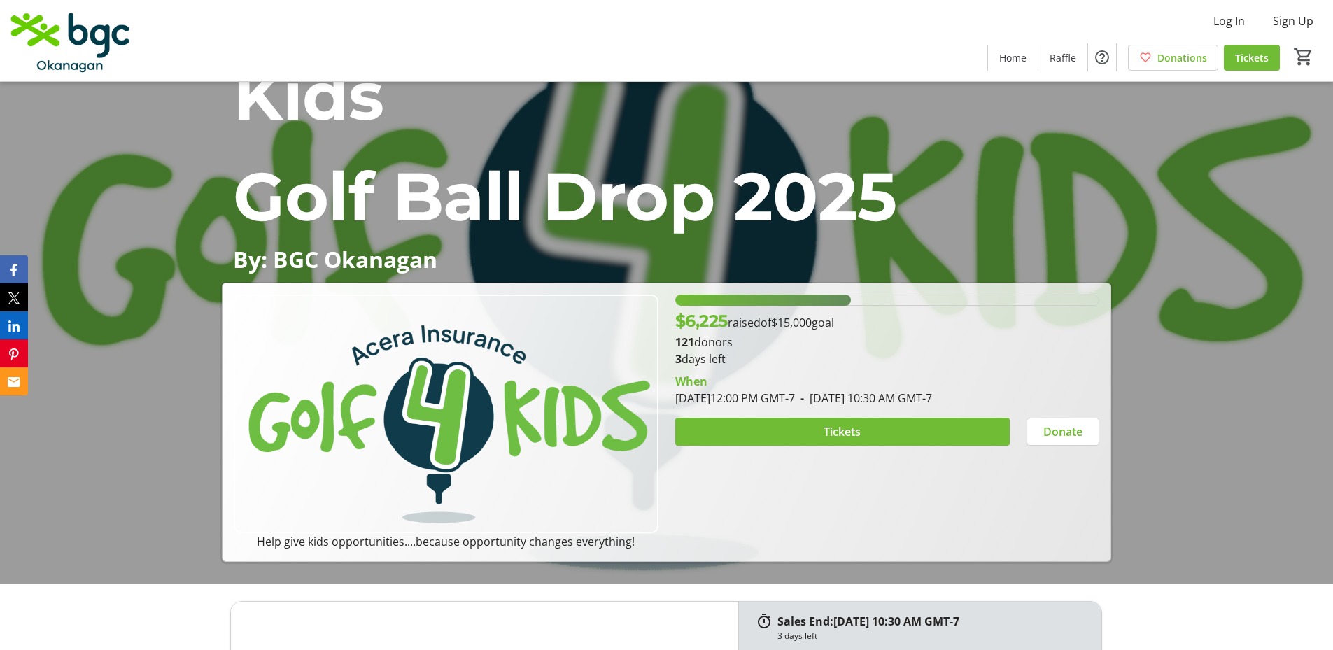
scroll to position [140, 0]
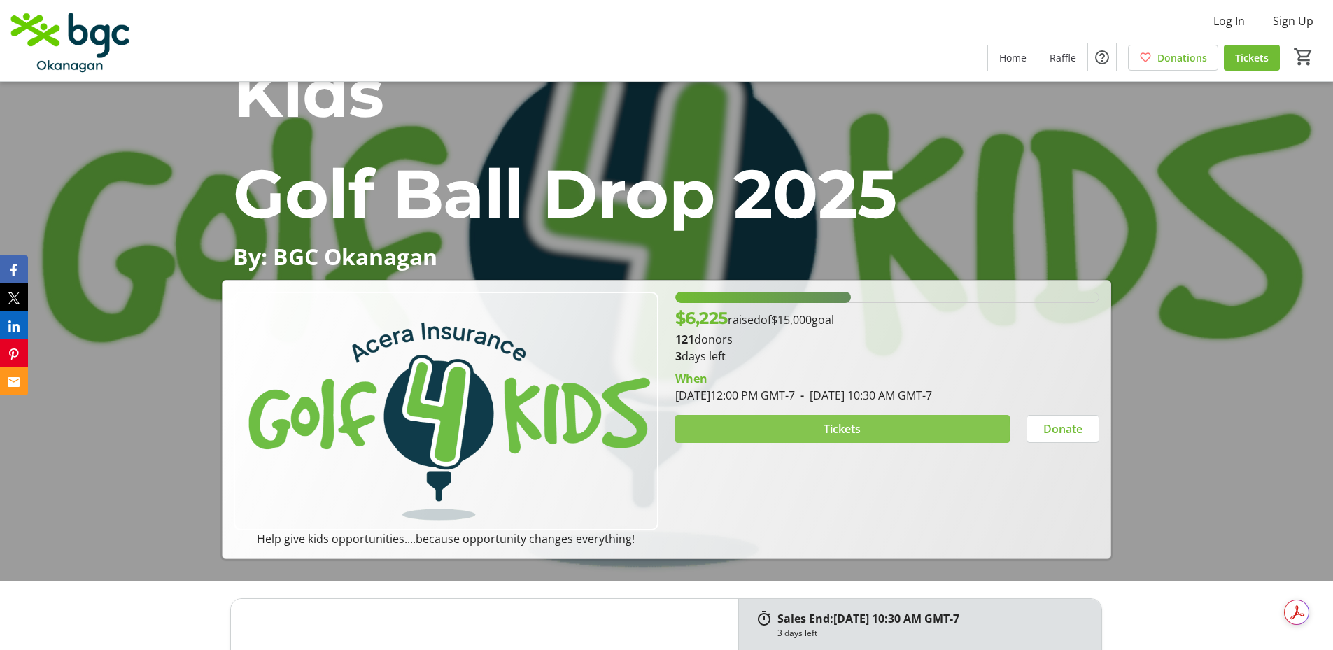
click at [827, 429] on span "Tickets" at bounding box center [842, 429] width 37 height 17
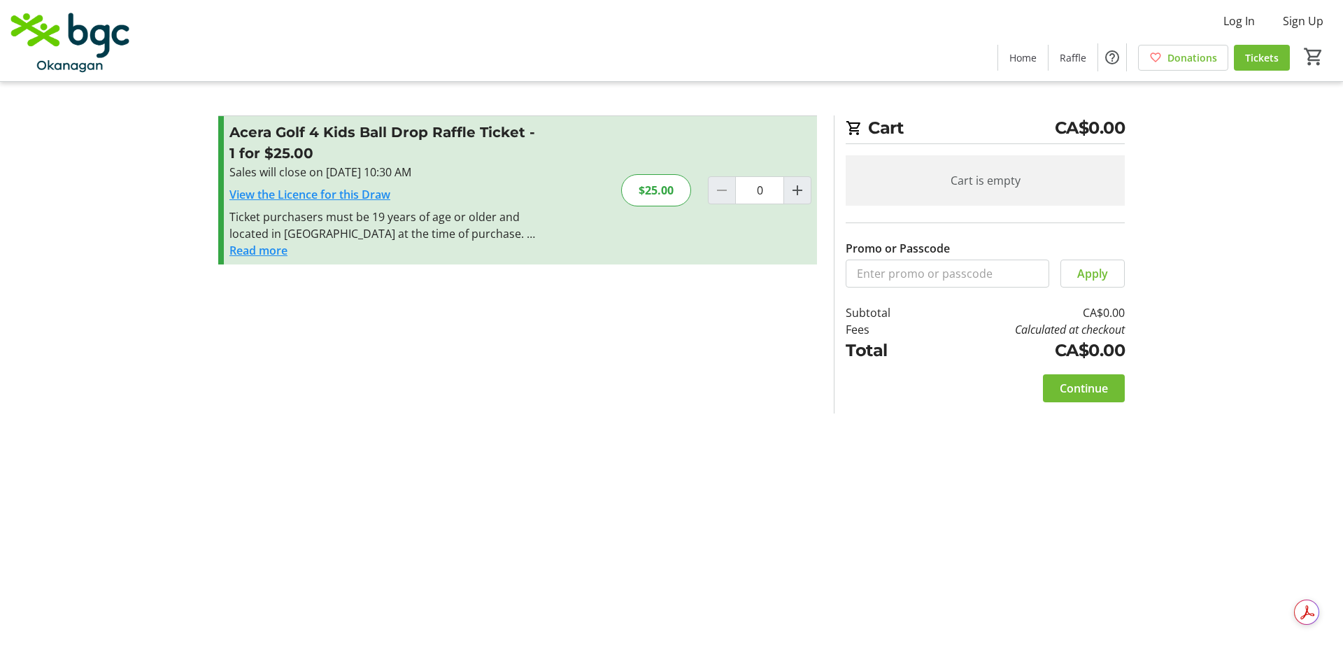
drag, startPoint x: 325, startPoint y: 358, endPoint x: 588, endPoint y: 511, distance: 305.1
click at [588, 511] on div "Cart CA$0.00 Cart is empty Promo or Passcode Apply Subtotal CA$0.00 Fees Calcul…" at bounding box center [672, 325] width 924 height 650
click at [799, 189] on mat-icon "Increment by one" at bounding box center [797, 190] width 17 height 17
type input "1"
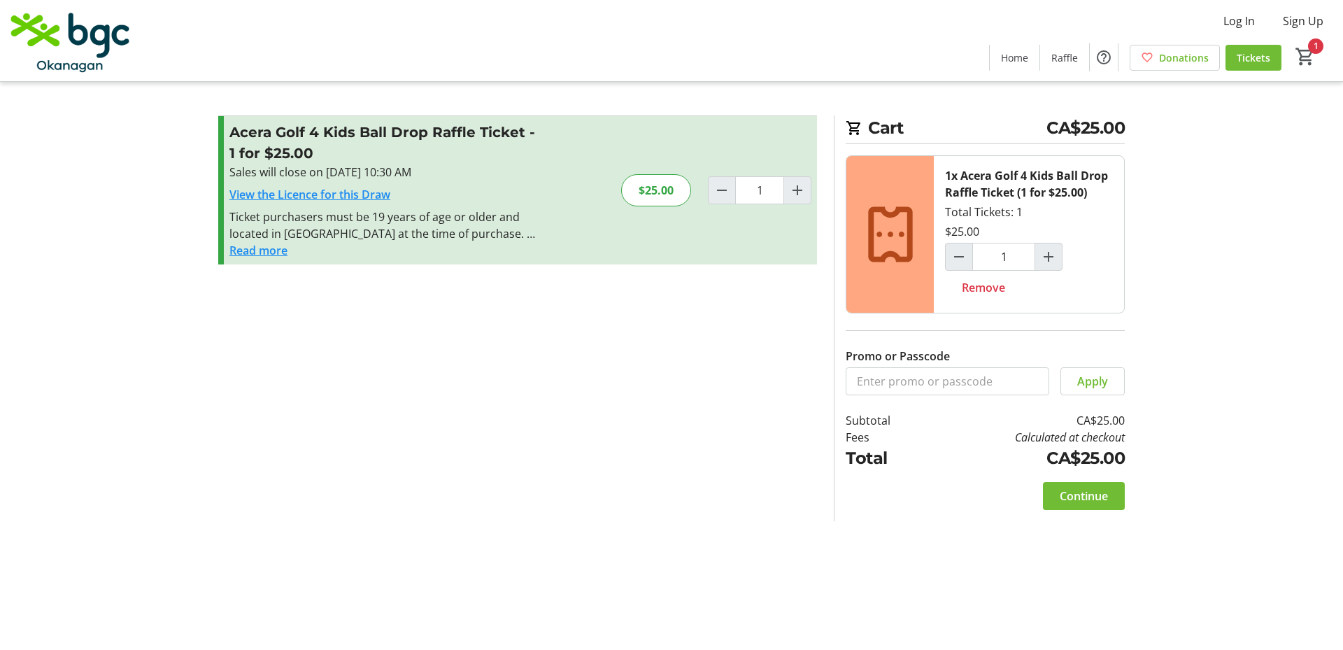
click at [265, 251] on button "Read more" at bounding box center [258, 250] width 58 height 17
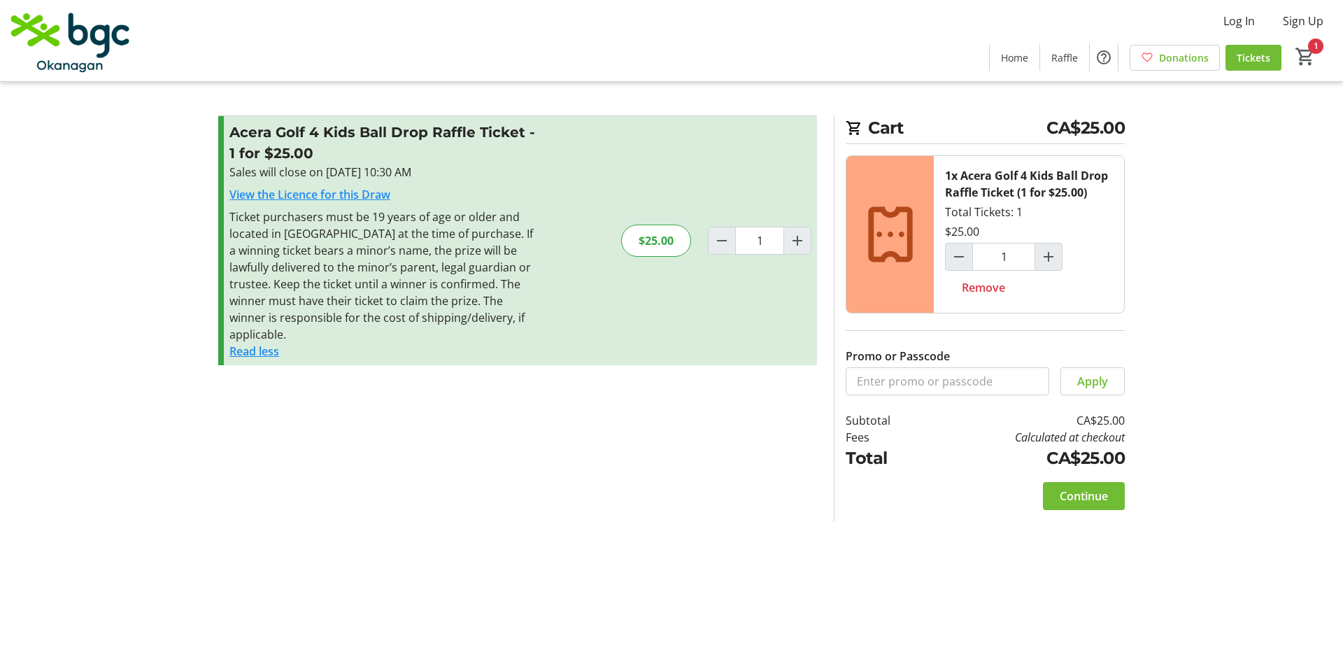
drag, startPoint x: 1128, startPoint y: 484, endPoint x: 963, endPoint y: 547, distance: 176.7
click at [963, 547] on div "Cart CA$25.00 1x Acera Golf 4 Kids Ball Drop Raffle Ticket (1 for $25.00) Total…" at bounding box center [672, 325] width 924 height 650
click at [1087, 496] on span "Continue" at bounding box center [1084, 496] width 48 height 17
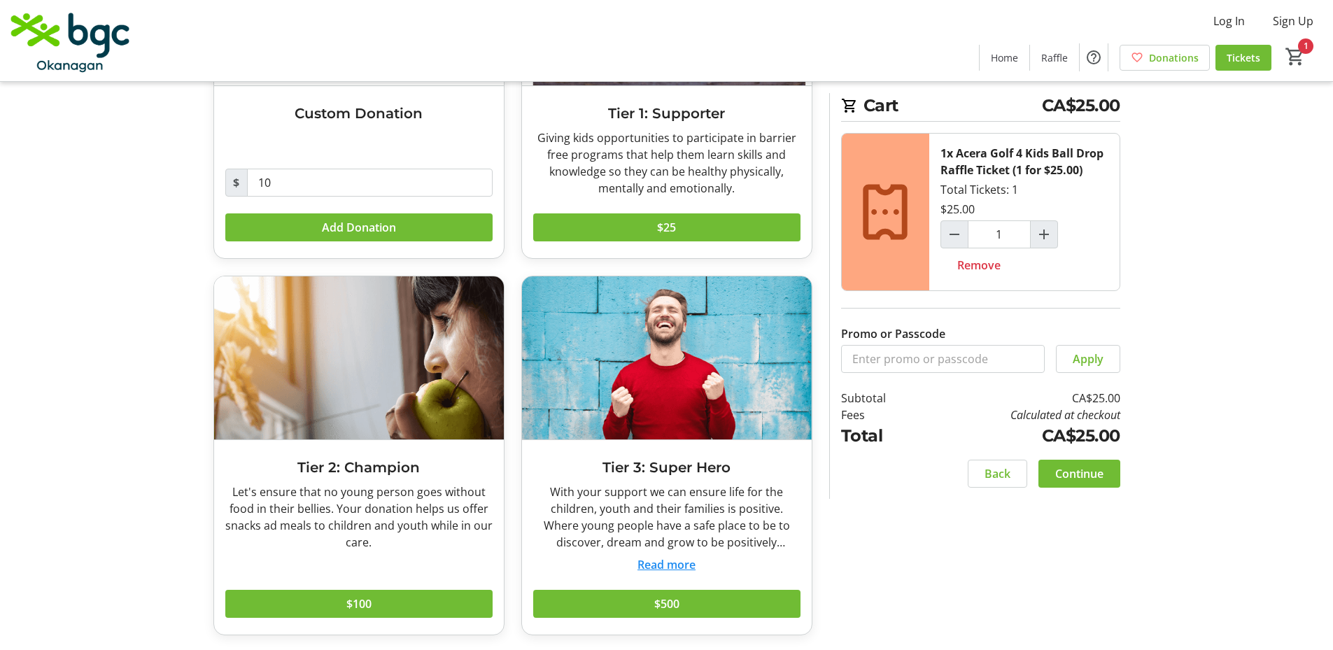
scroll to position [238, 0]
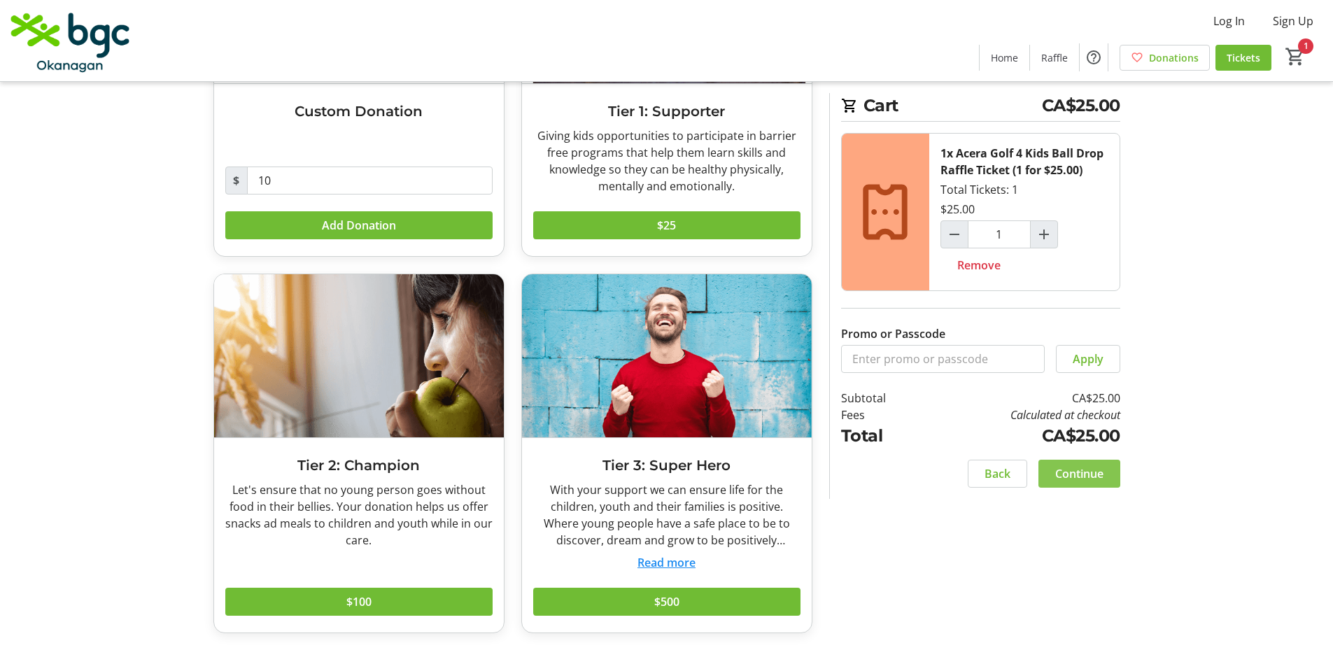
click at [1084, 476] on span "Continue" at bounding box center [1079, 473] width 48 height 17
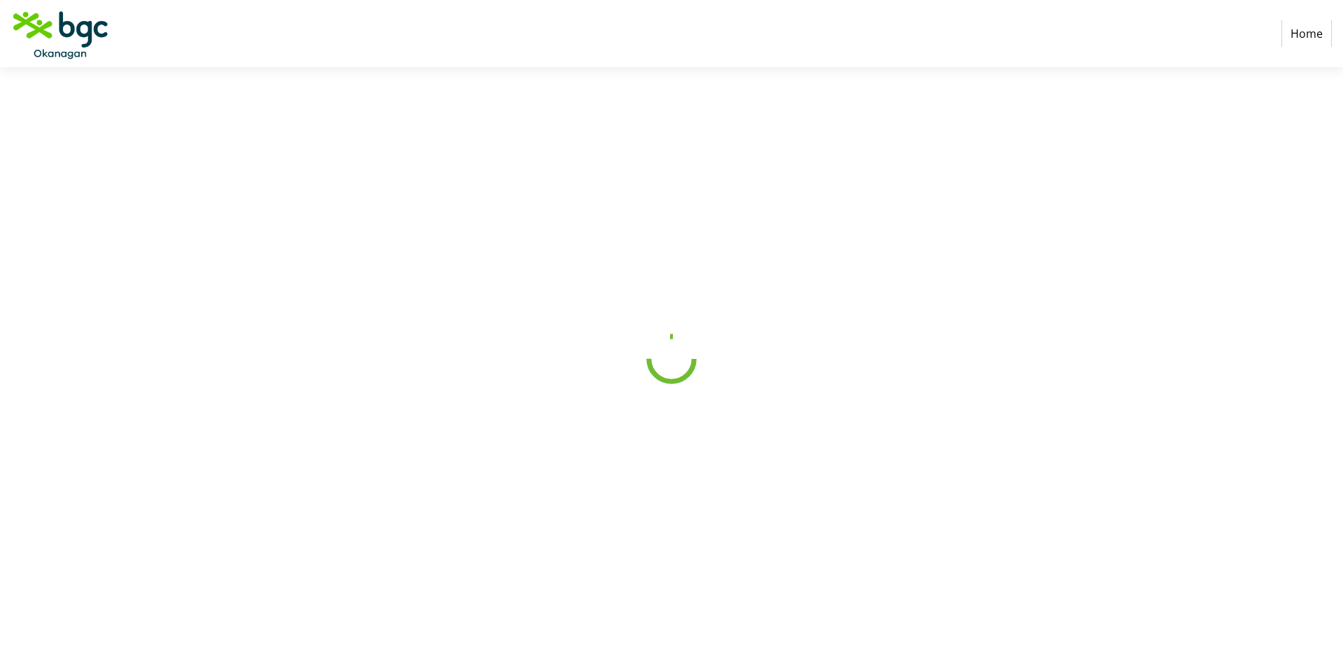
select select "CA"
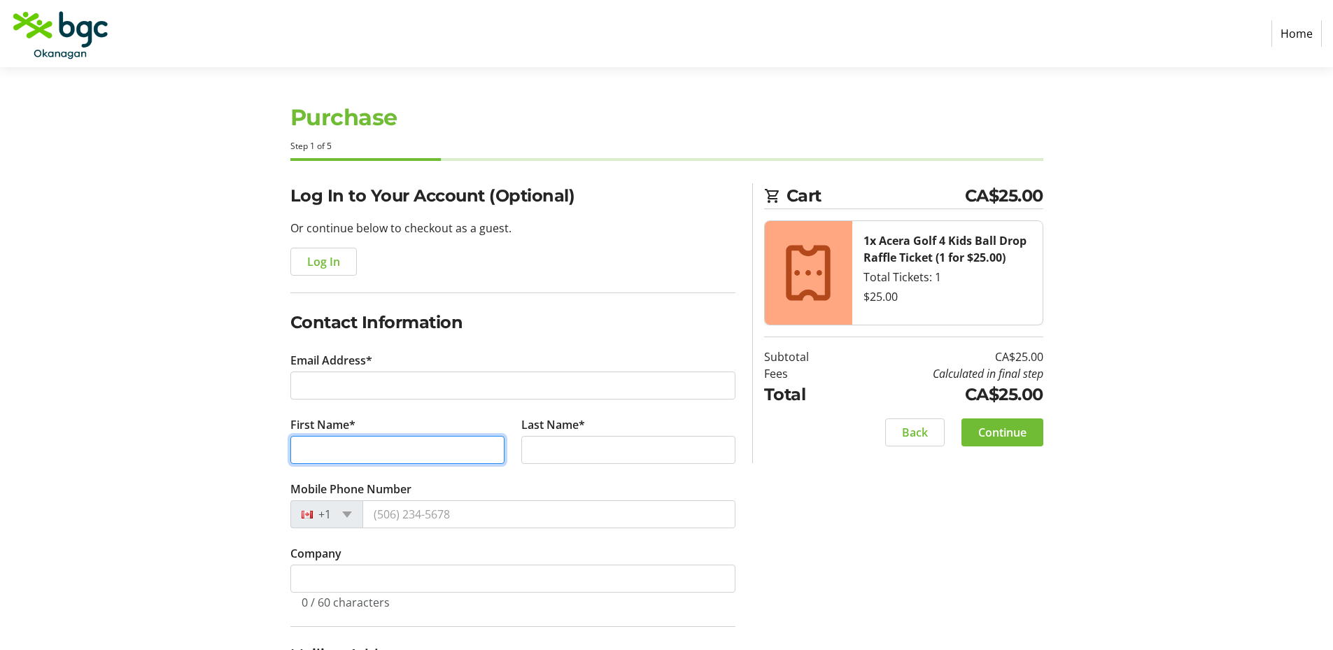
click at [393, 448] on input "First Name*" at bounding box center [397, 450] width 214 height 28
type input "[PERSON_NAME]"
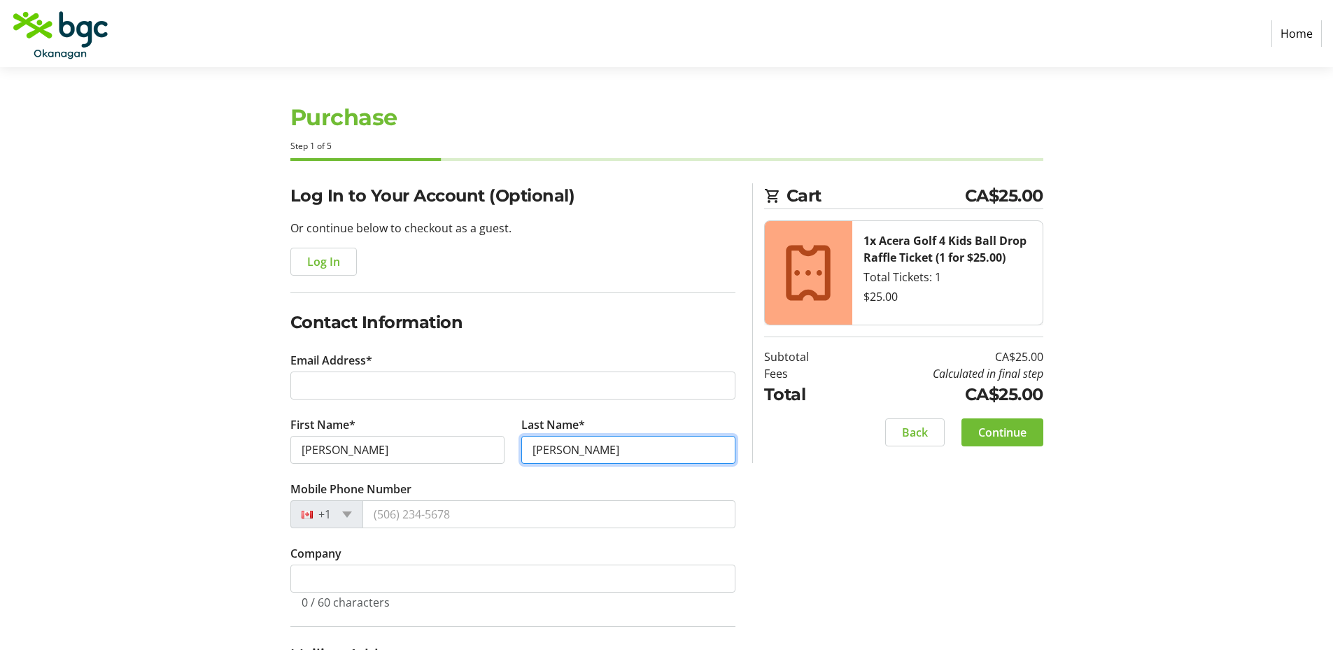
type input "[PERSON_NAME]"
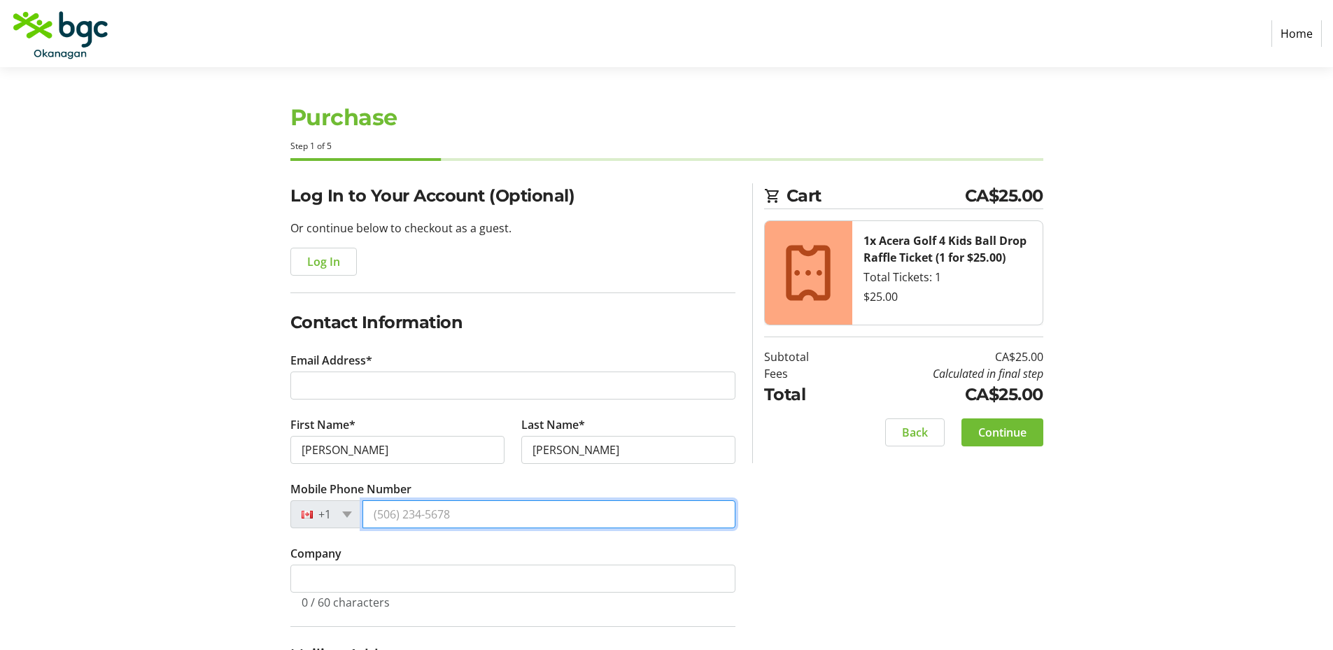
click at [428, 511] on input "Mobile Phone Number" at bounding box center [548, 514] width 373 height 28
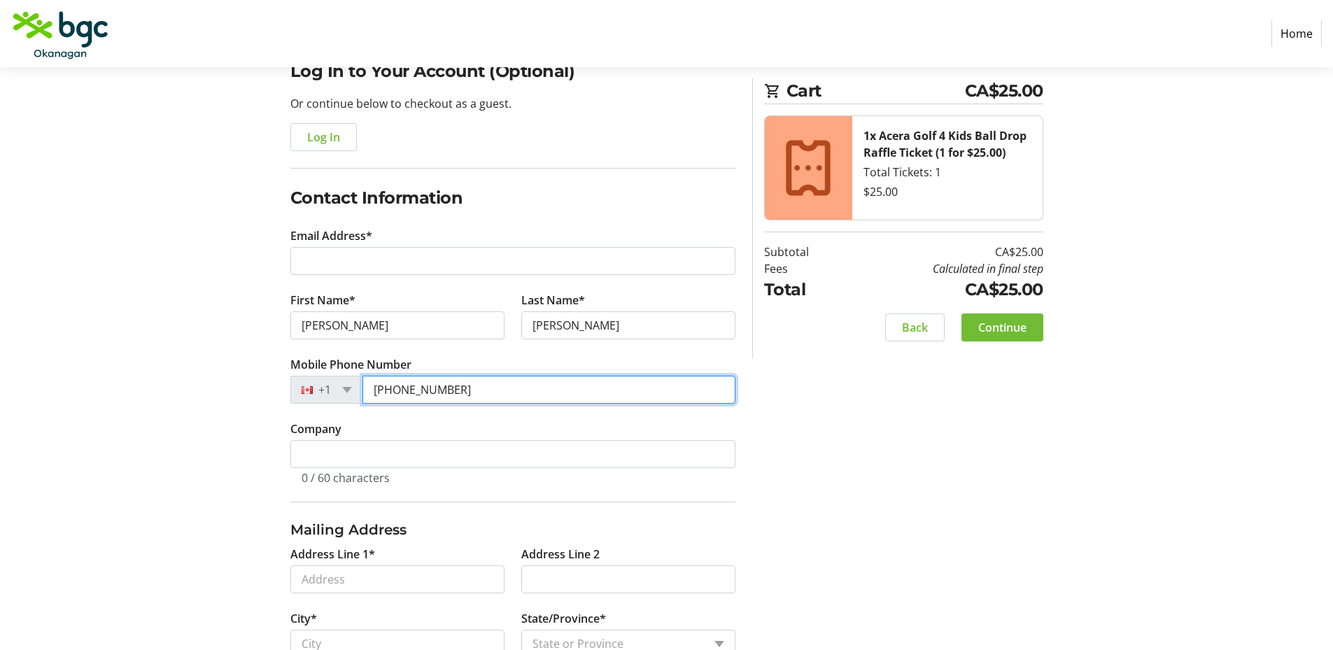
scroll to position [140, 0]
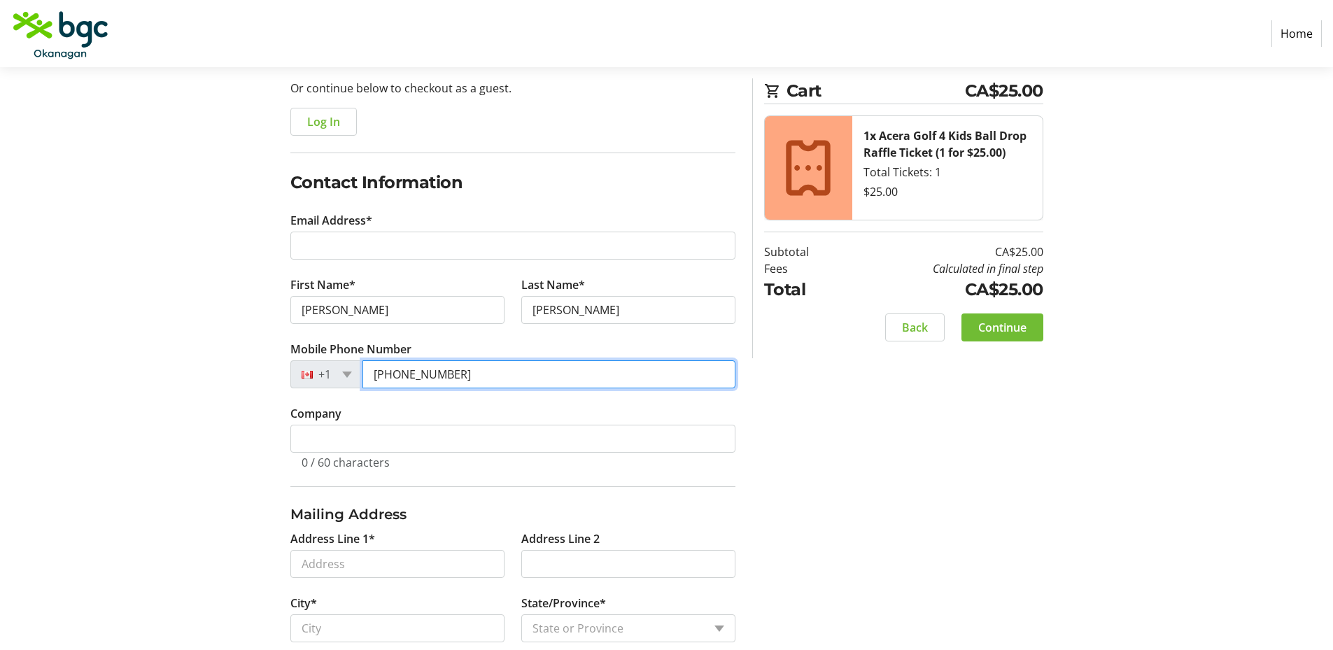
type input "[PHONE_NUMBER]"
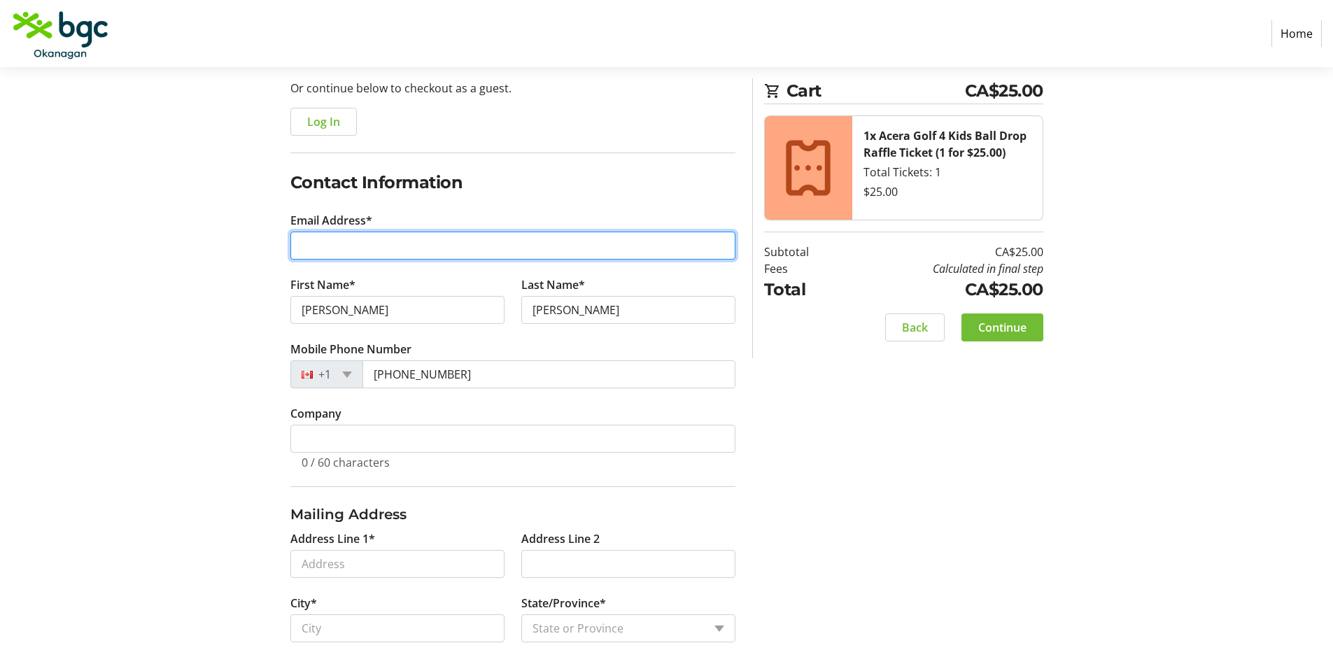
click at [372, 248] on input "Email Address*" at bounding box center [512, 246] width 445 height 28
type input "[EMAIL_ADDRESS][DOMAIN_NAME]"
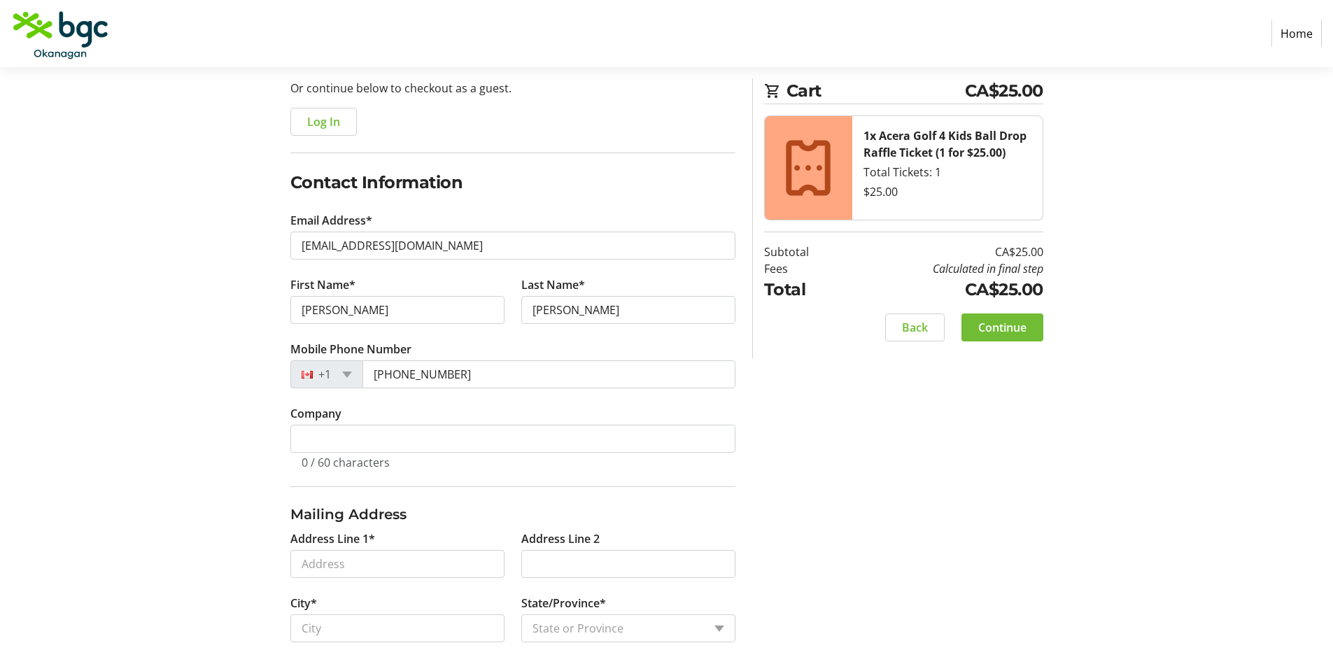
drag, startPoint x: 544, startPoint y: 469, endPoint x: 886, endPoint y: 488, distance: 342.7
click at [887, 488] on div "Log In to Your Account (Optional) Or continue below to checkout as a guest. Log…" at bounding box center [667, 494] width 924 height 902
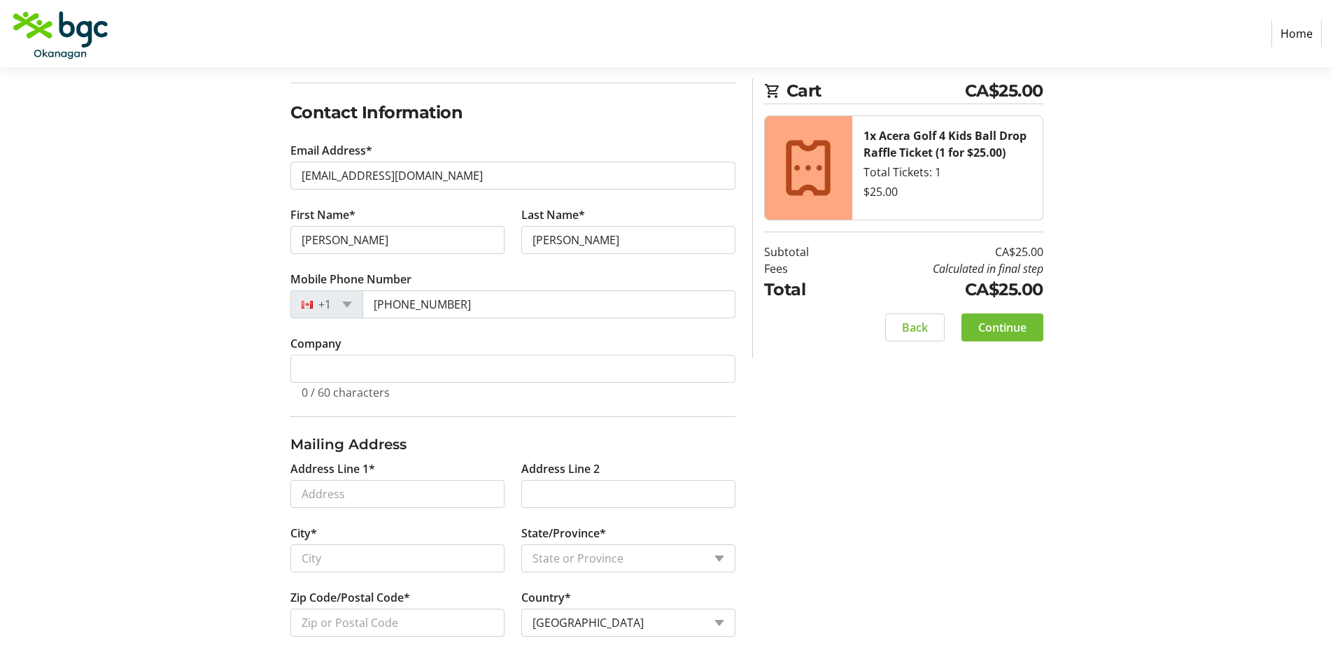
scroll to position [280, 0]
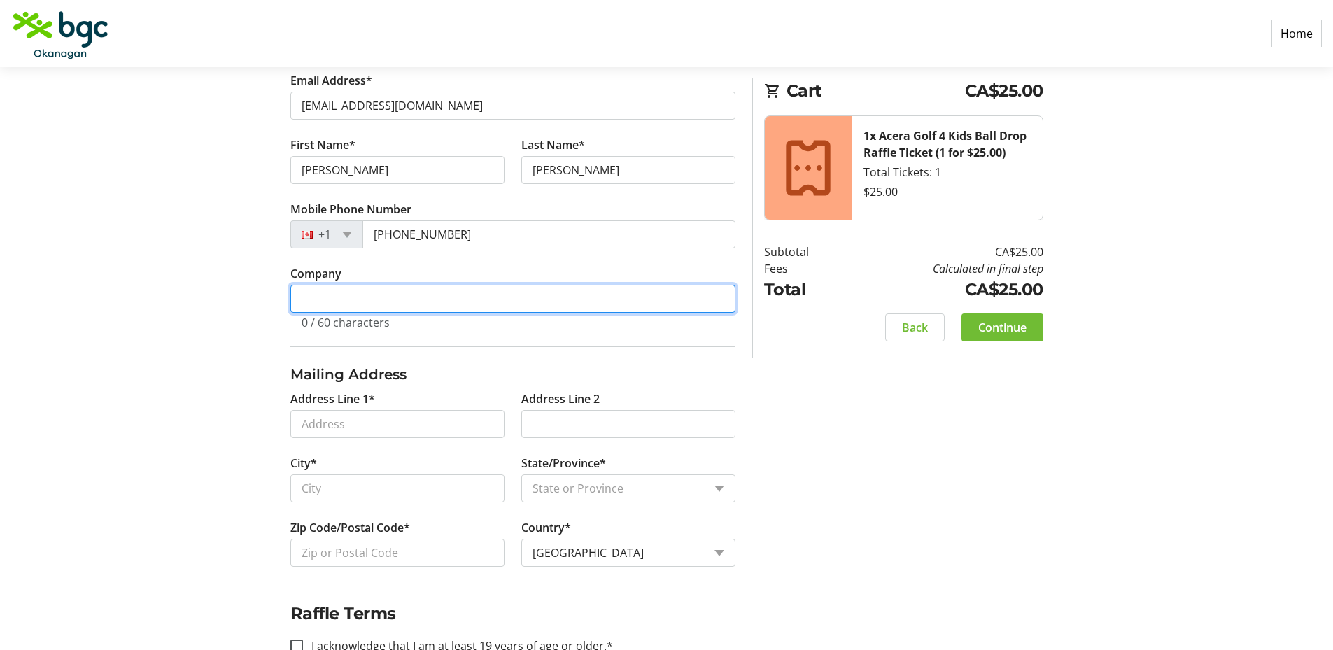
click at [335, 304] on input "Company" at bounding box center [512, 299] width 445 height 28
type input "Don-O-Ray Farm Adventure"
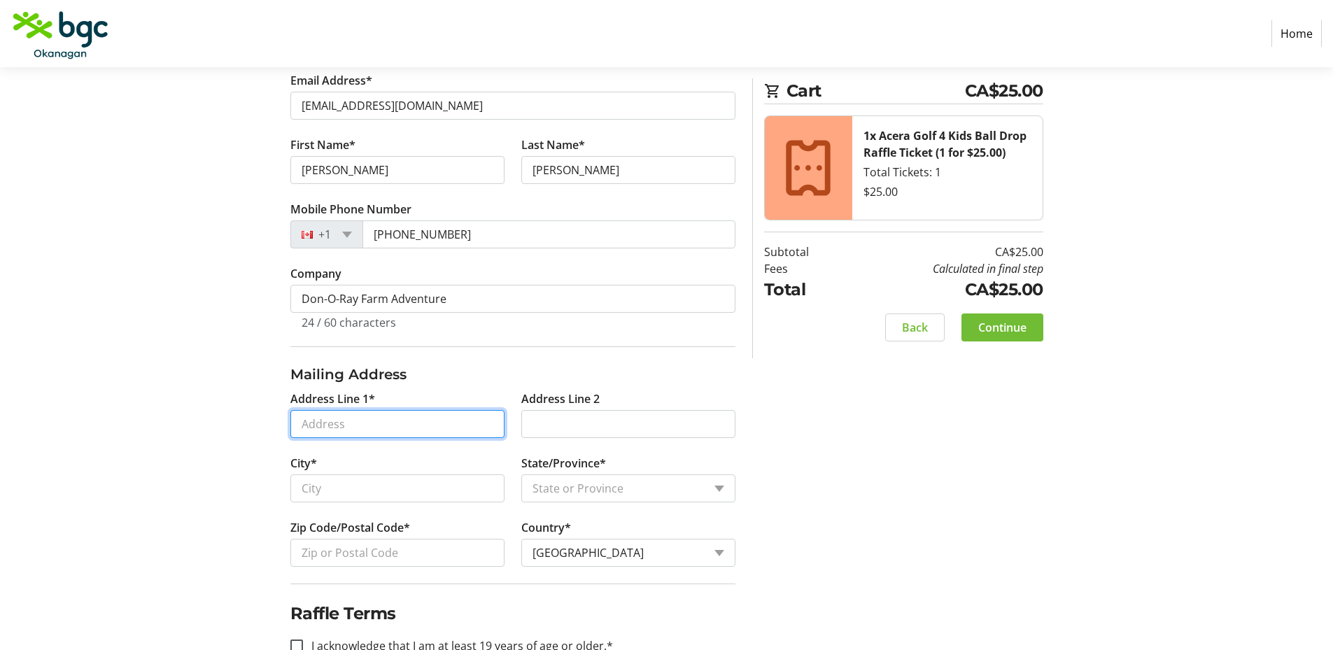
click at [372, 423] on input "Address Line 1*" at bounding box center [397, 424] width 214 height 28
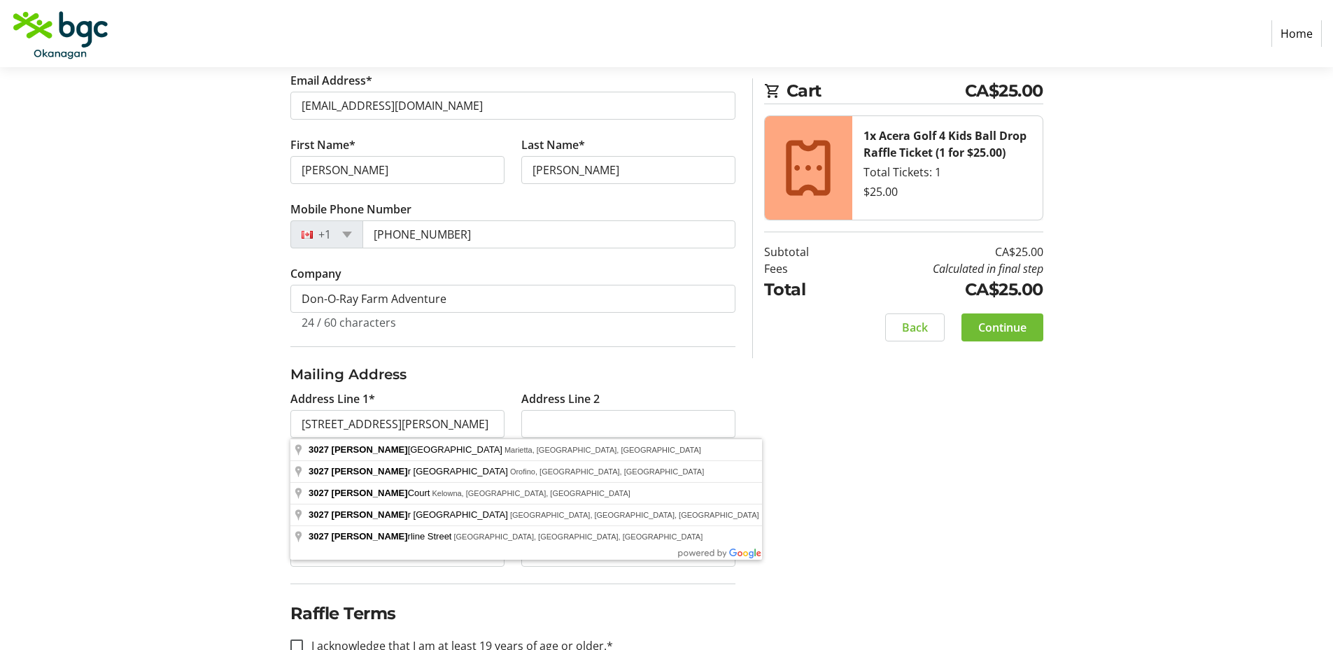
type input "[STREET_ADDRESS][PERSON_NAME]"
type input "Kelowna"
select select "BC"
type input "V1Y 8L3"
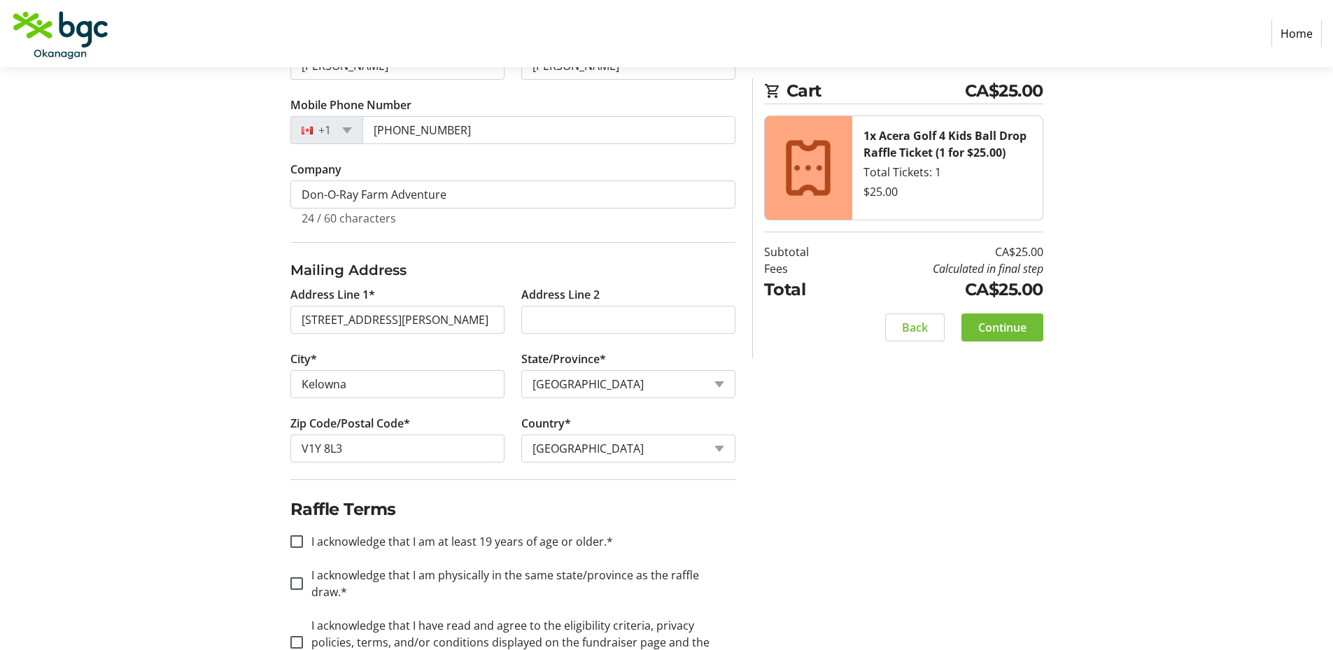
scroll to position [418, 0]
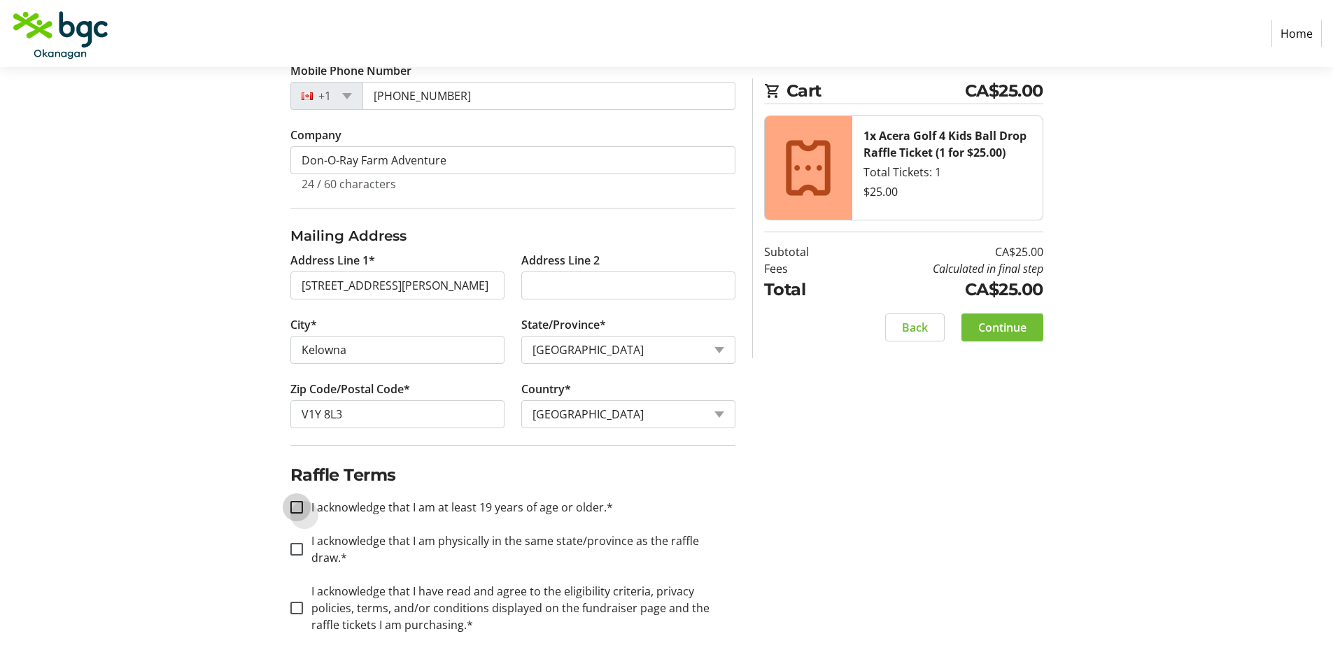
click at [297, 507] on input "I acknowledge that I am at least 19 years of age or older.*" at bounding box center [296, 507] width 13 height 13
checkbox input "true"
click at [293, 543] on input "I acknowledge that I am physically in the same state/province as the raffle dra…" at bounding box center [296, 549] width 13 height 13
checkbox input "true"
click at [295, 602] on input "I acknowledge that I have read and agree to the eligibility criteria, privacy p…" at bounding box center [296, 608] width 13 height 13
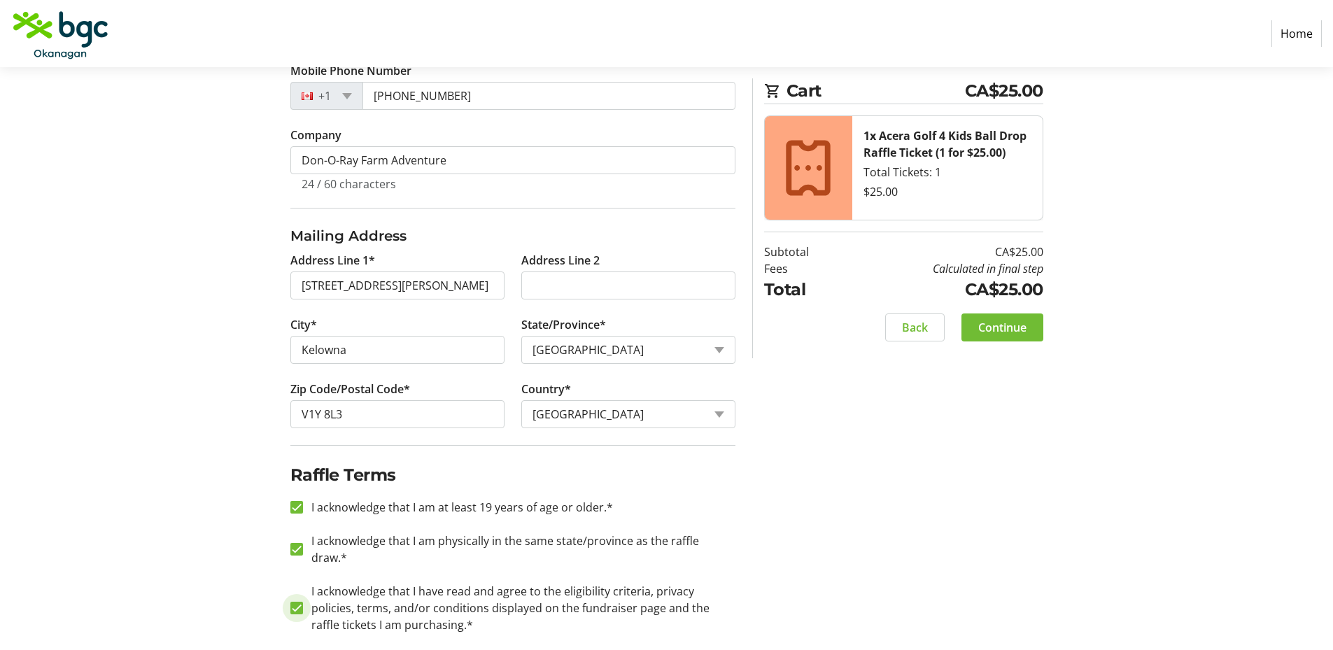
checkbox input "true"
click at [998, 329] on span "Continue" at bounding box center [1002, 327] width 48 height 17
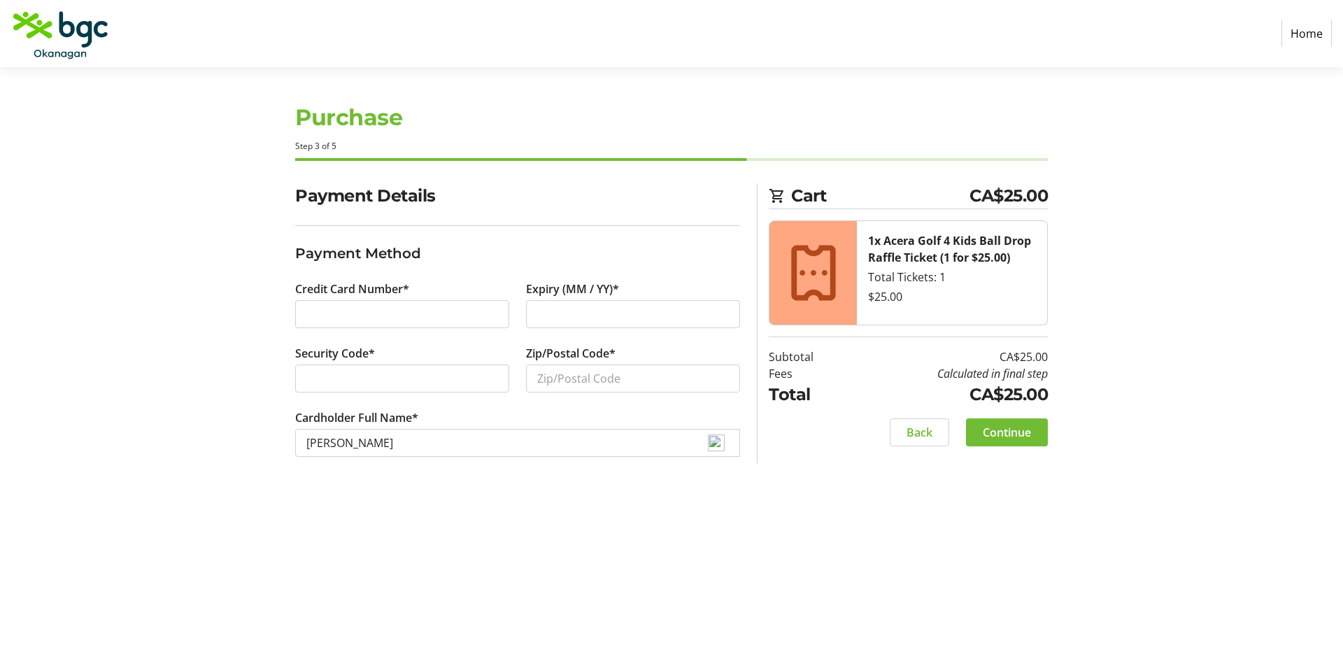
click at [387, 369] on div at bounding box center [402, 379] width 214 height 28
click at [559, 367] on input "Zip/Postal Code*" at bounding box center [633, 379] width 214 height 28
type input "V1Y8L3"
click at [1010, 430] on span "Continue" at bounding box center [1007, 432] width 48 height 17
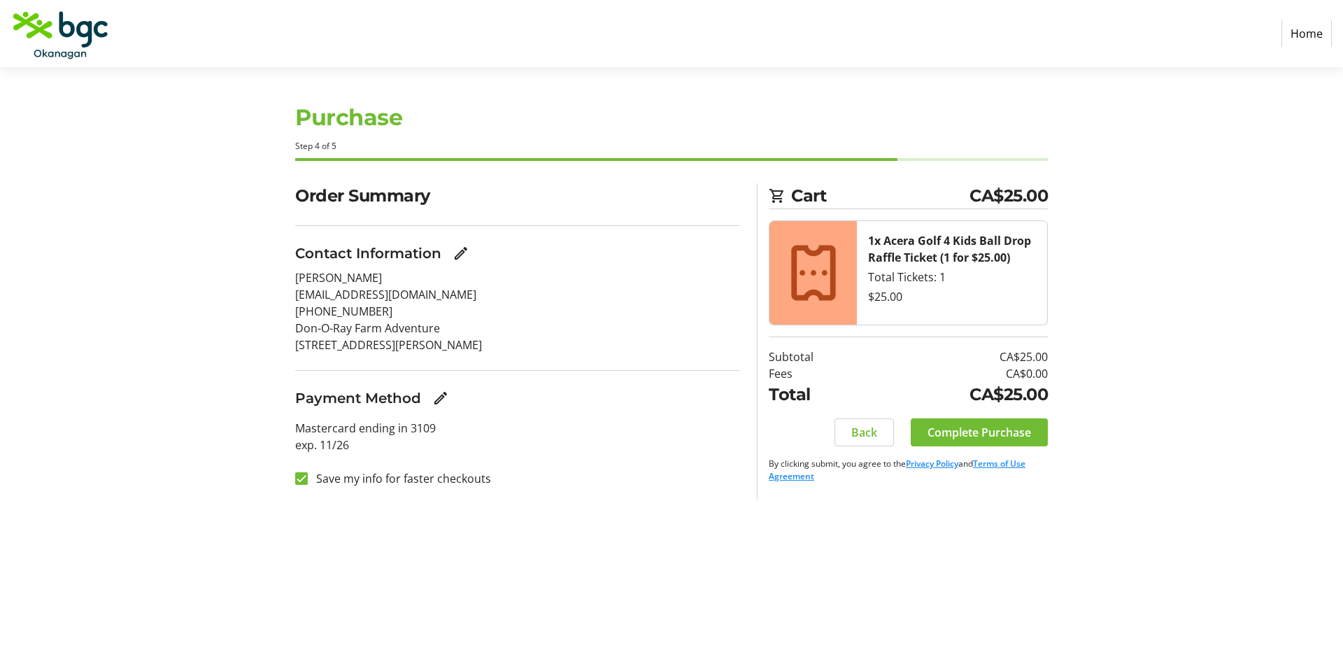
drag, startPoint x: 982, startPoint y: 432, endPoint x: 692, endPoint y: 505, distance: 298.7
click at [692, 505] on div "Purchase Step 4 of 5 Cart CA$25.00 1x Acera Golf 4 Kids Ball Drop Raffle Ticket…" at bounding box center [672, 358] width 924 height 583
click at [986, 433] on span "Complete Purchase" at bounding box center [980, 432] width 104 height 17
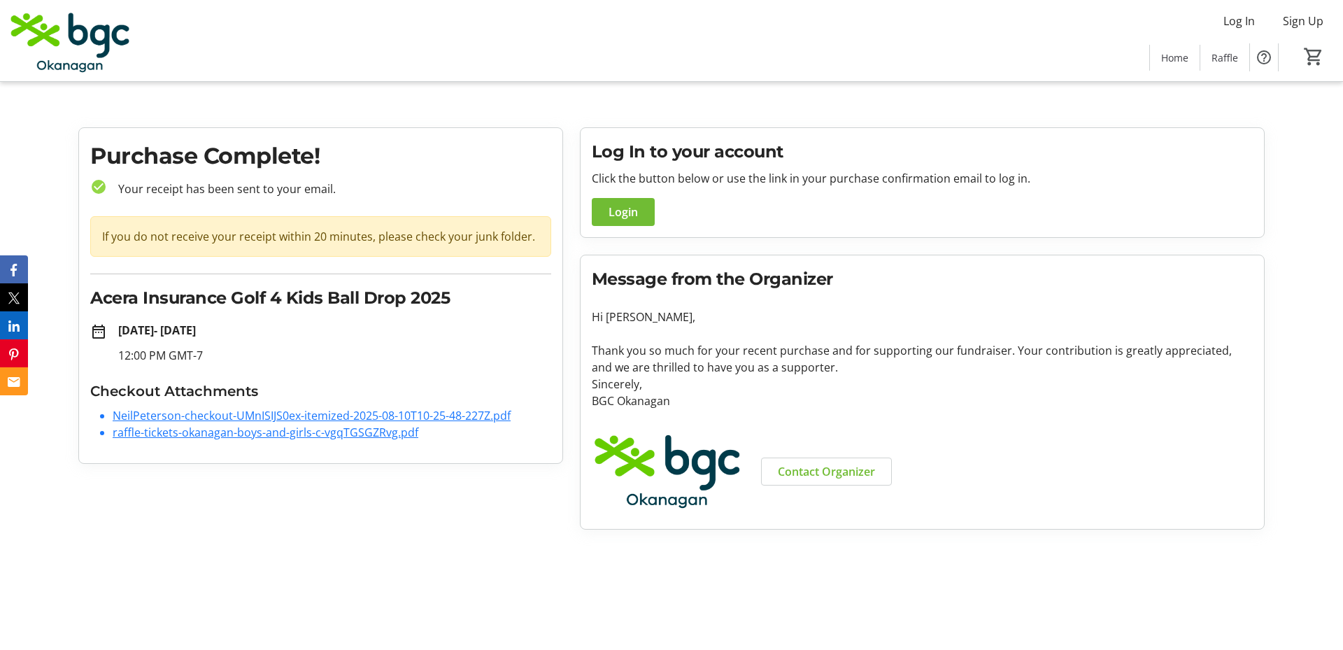
click at [268, 416] on link "NeilPeterson-checkout-UMnISIJS0ex-itemized-2025-08-10T10-25-48-227Z.pdf" at bounding box center [312, 415] width 398 height 15
click at [238, 431] on link "raffle-tickets-okanagan-boys-and-girls-c-vgqTGSGZRvg.pdf" at bounding box center [266, 432] width 306 height 15
